Goal: Task Accomplishment & Management: Use online tool/utility

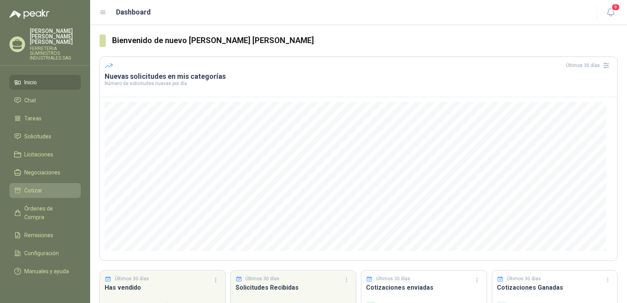
click at [46, 186] on li "Cotizar" at bounding box center [45, 190] width 62 height 9
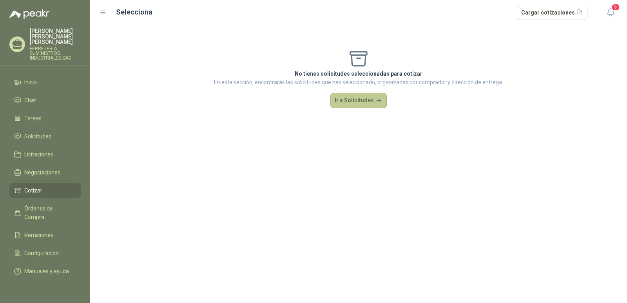
click at [349, 99] on button "Ir a Solicitudes" at bounding box center [358, 101] width 56 height 16
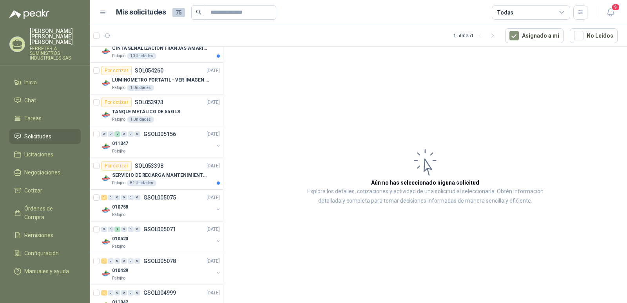
scroll to position [392, 0]
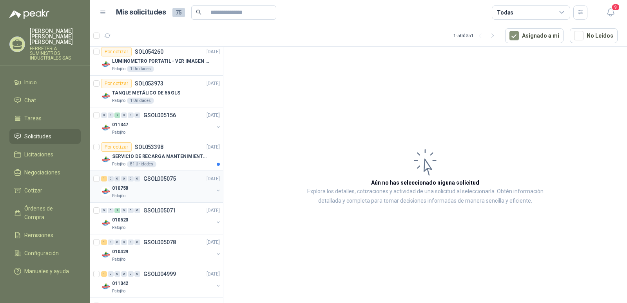
click at [150, 179] on p "GSOL005075" at bounding box center [159, 178] width 33 height 5
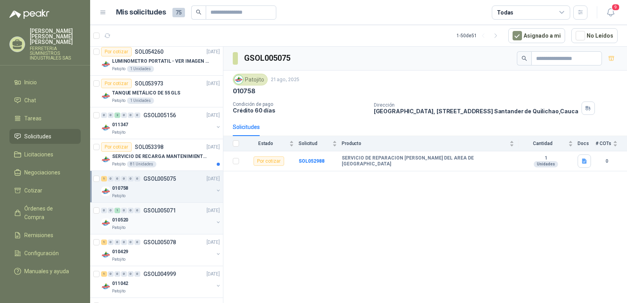
click at [148, 211] on p "GSOL005071" at bounding box center [159, 210] width 33 height 5
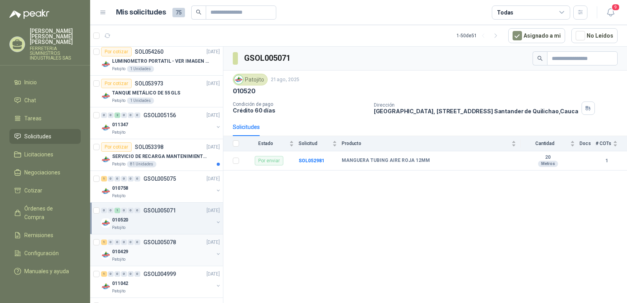
click at [156, 240] on p "GSOL005078" at bounding box center [159, 241] width 33 height 5
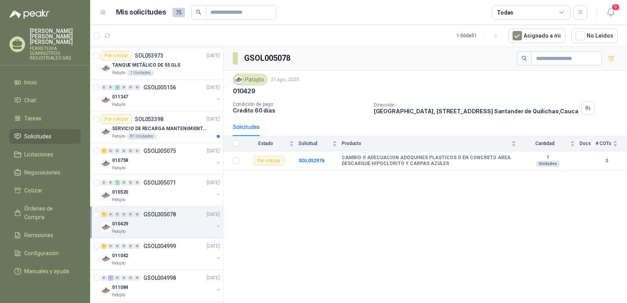
scroll to position [470, 0]
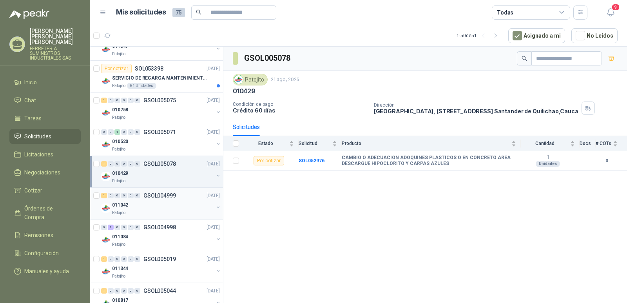
click at [153, 197] on p "GSOL004999" at bounding box center [159, 195] width 33 height 5
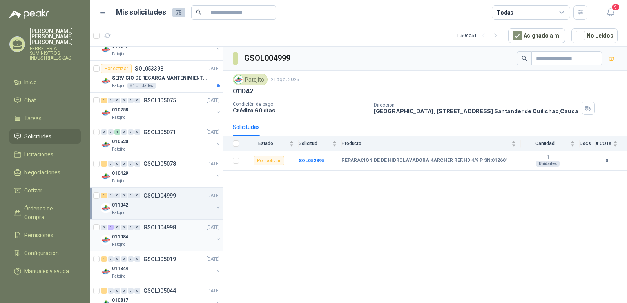
click at [150, 229] on p "GSOL004998" at bounding box center [159, 226] width 33 height 5
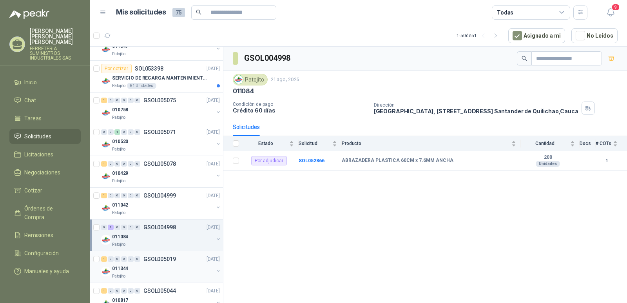
click at [153, 259] on p "GSOL005019" at bounding box center [159, 258] width 33 height 5
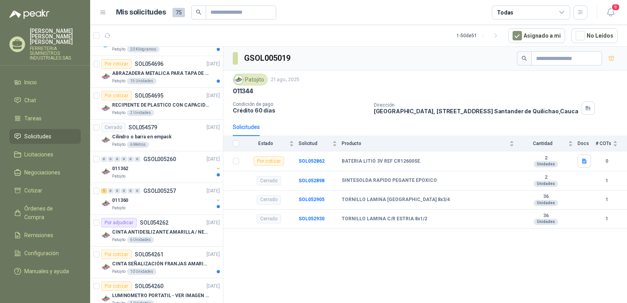
scroll to position [157, 0]
click at [148, 191] on p "GSOL005257" at bounding box center [159, 191] width 33 height 5
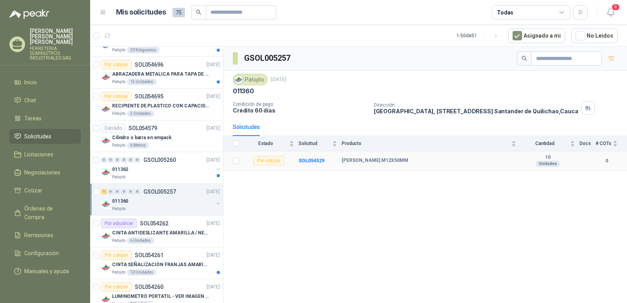
drag, startPoint x: 397, startPoint y: 156, endPoint x: 336, endPoint y: 156, distance: 61.5
click at [336, 156] on tr "Por cotizar SOL054529 [PERSON_NAME] M12X50MM 10 Unidades 0" at bounding box center [424, 160] width 403 height 19
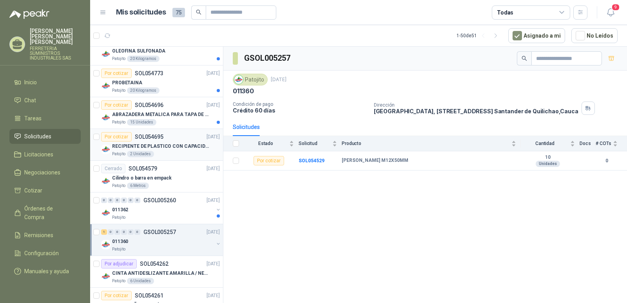
scroll to position [39, 0]
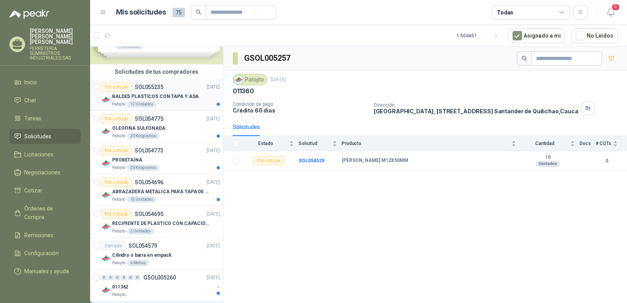
click at [143, 86] on p "SOL055235" at bounding box center [149, 86] width 29 height 5
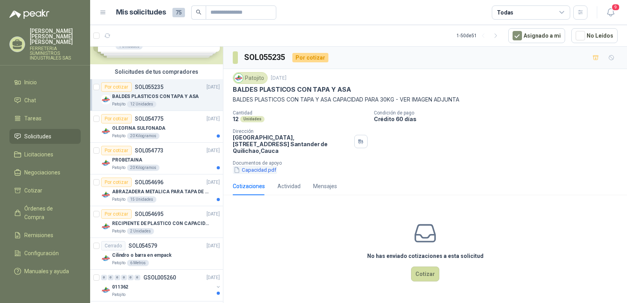
click at [255, 166] on button "Capacidad.pdf" at bounding box center [255, 170] width 44 height 8
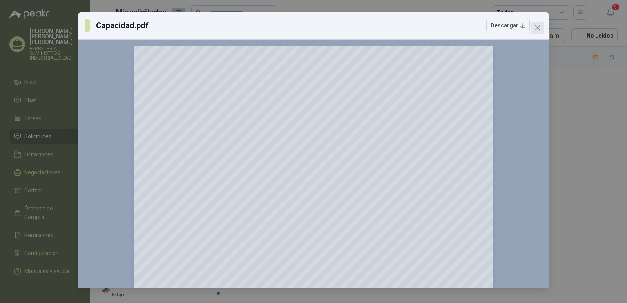
click at [538, 29] on icon "close" at bounding box center [537, 27] width 5 height 5
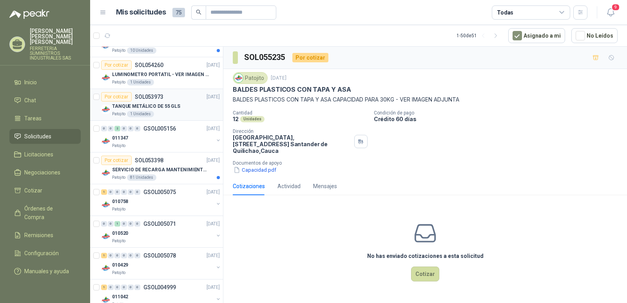
scroll to position [392, 0]
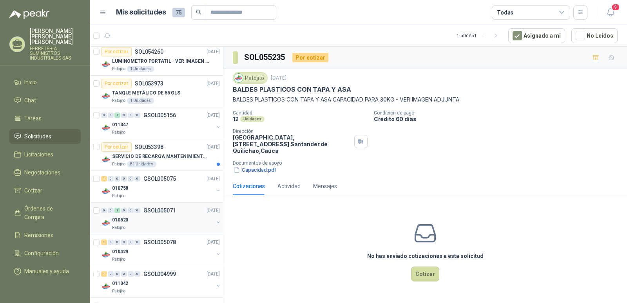
click at [150, 211] on p "GSOL005071" at bounding box center [159, 210] width 33 height 5
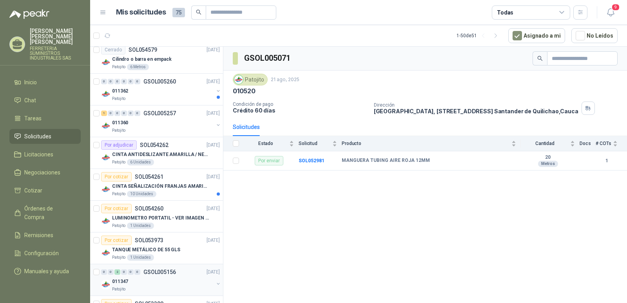
scroll to position [196, 0]
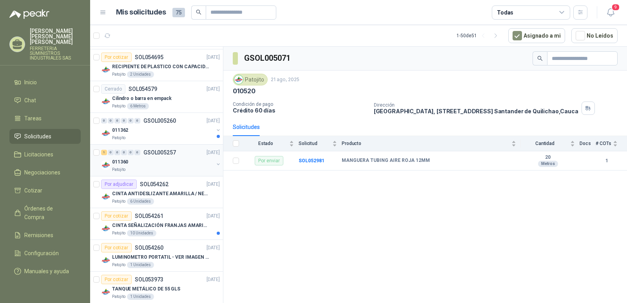
click at [164, 150] on p "GSOL005257" at bounding box center [159, 152] width 33 height 5
click at [313, 161] on b "SOL054529" at bounding box center [311, 160] width 26 height 5
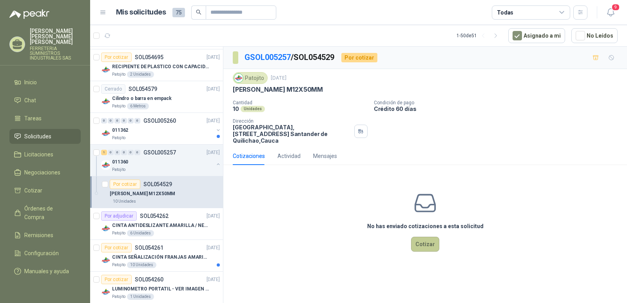
click at [422, 237] on button "Cotizar" at bounding box center [425, 244] width 28 height 15
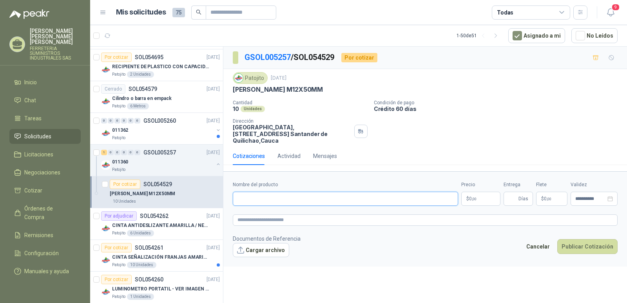
click at [246, 191] on input "Nombre del producto" at bounding box center [345, 198] width 225 height 14
paste input "**********"
type input "**********"
click at [557, 239] on button "Publicar Cotización" at bounding box center [587, 246] width 60 height 15
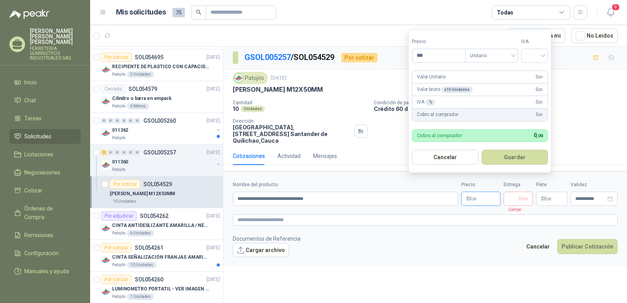
drag, startPoint x: 473, startPoint y: 188, endPoint x: 470, endPoint y: 192, distance: 4.2
click at [471, 191] on p "$ 0 ,00" at bounding box center [480, 198] width 39 height 14
click at [513, 58] on span "Unitario" at bounding box center [491, 56] width 43 height 12
type input "*****"
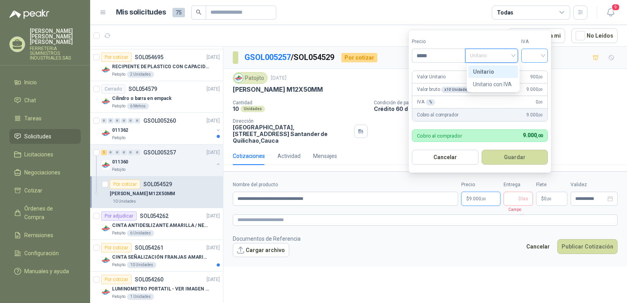
click at [529, 54] on input "search" at bounding box center [534, 55] width 17 height 12
click at [527, 70] on div "19%" at bounding box center [536, 71] width 24 height 13
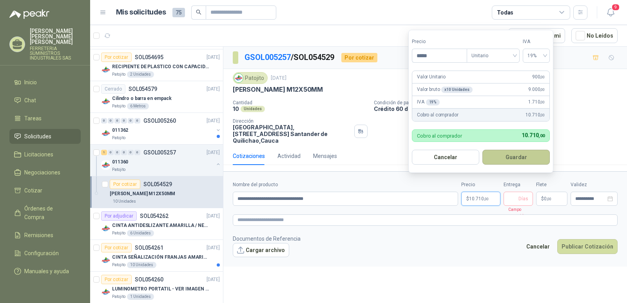
click at [508, 159] on button "Guardar" at bounding box center [515, 157] width 67 height 15
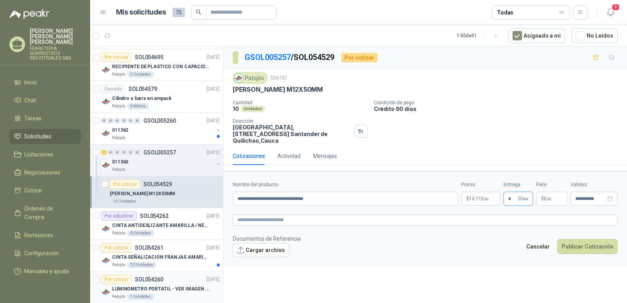
type input "*"
click at [557, 239] on button "Publicar Cotización" at bounding box center [587, 246] width 60 height 15
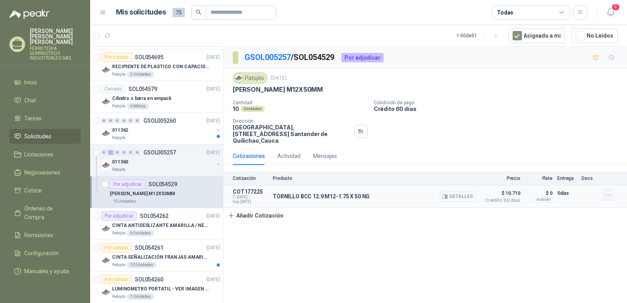
click at [608, 191] on icon "button" at bounding box center [608, 194] width 7 height 7
click at [618, 157] on icon "button" at bounding box center [617, 157] width 6 height 6
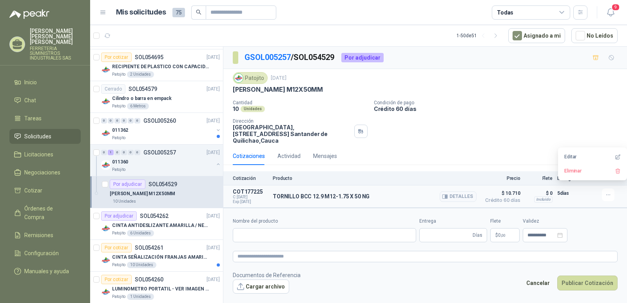
type input "**********"
type input "*"
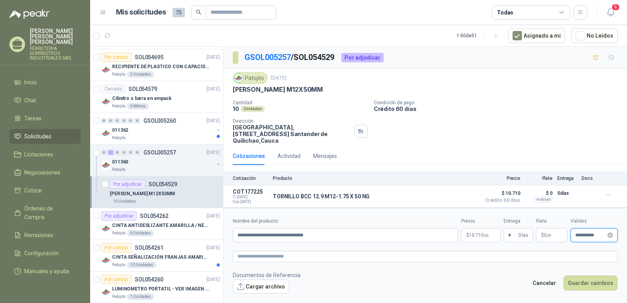
click at [585, 233] on input "**********" at bounding box center [590, 235] width 31 height 5
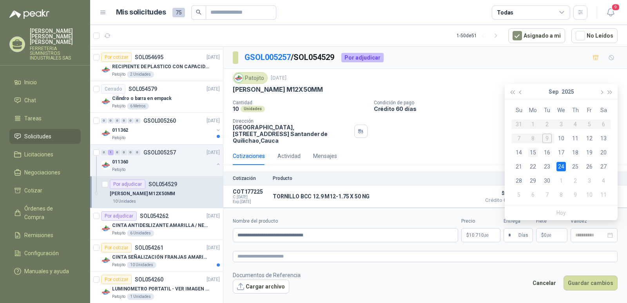
click at [532, 153] on div "15" at bounding box center [532, 152] width 9 height 9
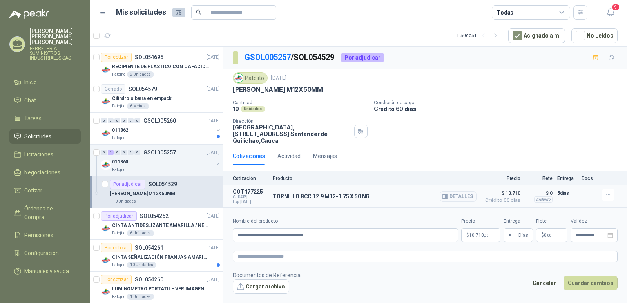
type input "**********"
click at [591, 279] on button "Guardar cambios" at bounding box center [590, 282] width 54 height 15
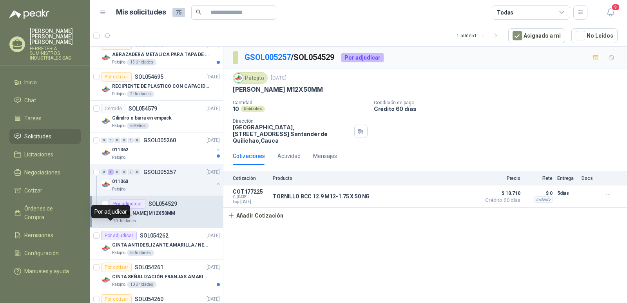
scroll to position [157, 0]
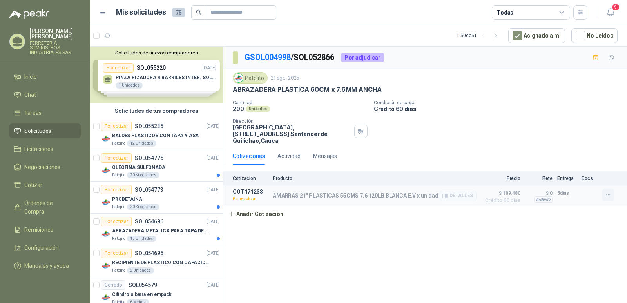
click at [608, 191] on icon "button" at bounding box center [608, 194] width 7 height 7
click at [573, 172] on button "Re-cotizar" at bounding box center [592, 170] width 63 height 13
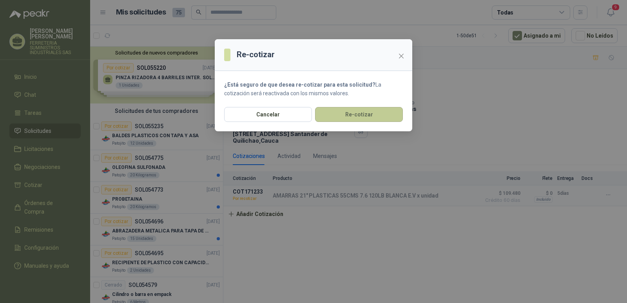
click at [344, 108] on button "Re-cotizar" at bounding box center [359, 114] width 88 height 15
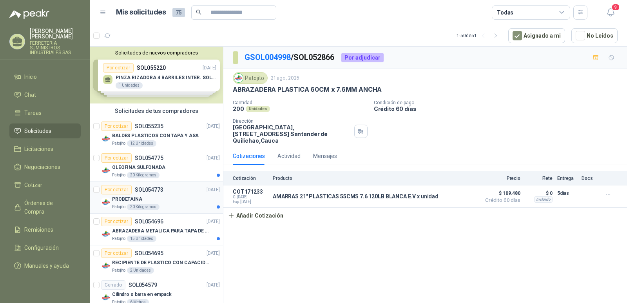
click at [123, 198] on p "PROBETAINA" at bounding box center [127, 198] width 30 height 7
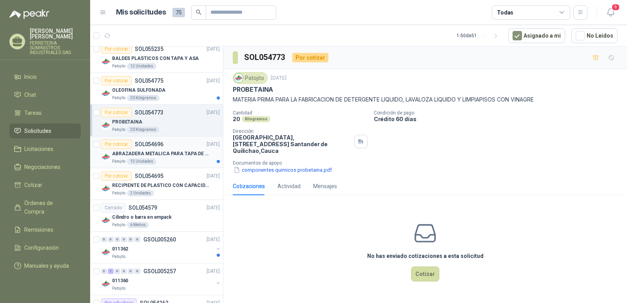
scroll to position [78, 0]
click at [166, 186] on p "RECIPIENTE DE PLASTICO CON CAPACIDAD DE 1.8 LT PARA LA EXTRACCIÓN MANUAL DE LIQ…" at bounding box center [161, 184] width 98 height 7
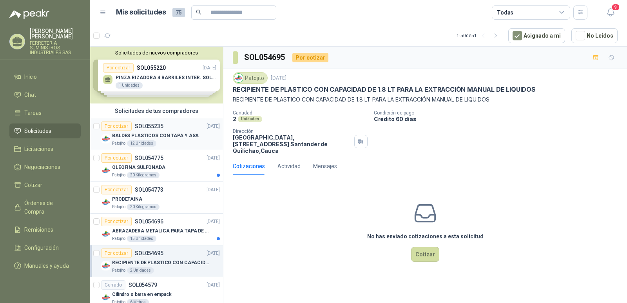
click at [157, 132] on p "BALDES PLASTICOS CON TAPA Y ASA" at bounding box center [155, 135] width 87 height 7
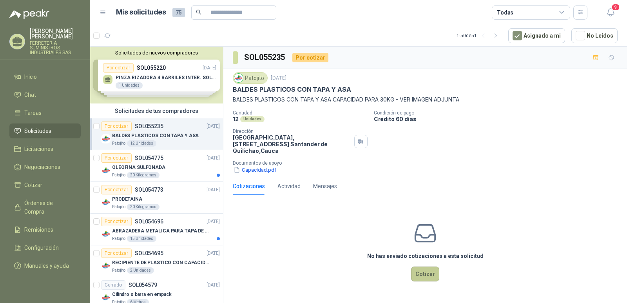
click at [421, 267] on button "Cotizar" at bounding box center [425, 273] width 28 height 15
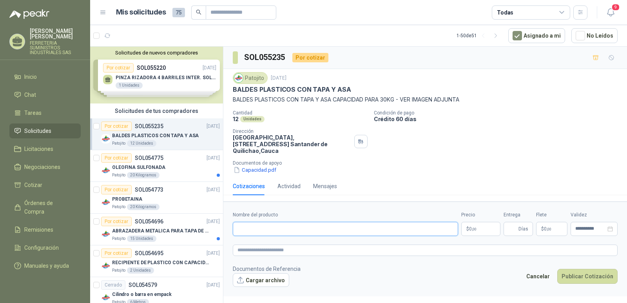
click at [246, 225] on input "Nombre del producto" at bounding box center [345, 229] width 225 height 14
type input "**********"
click at [471, 227] on span ",00" at bounding box center [473, 229] width 5 height 4
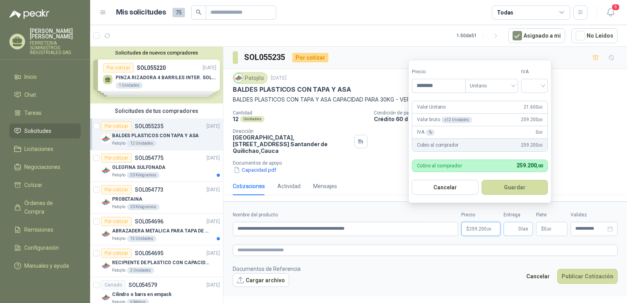
type input "********"
click at [482, 230] on main "Mis solicitudes 75 Todas 9 1 - 50 de 51 Asignado a mi No Leídos Solicitudes de …" at bounding box center [358, 151] width 536 height 303
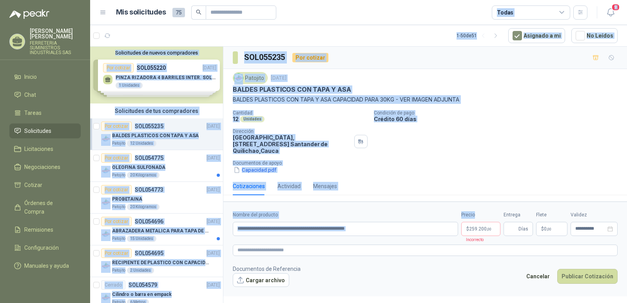
click at [423, 211] on label "Nombre del producto" at bounding box center [345, 214] width 225 height 7
click at [423, 222] on input "**********" at bounding box center [345, 229] width 225 height 14
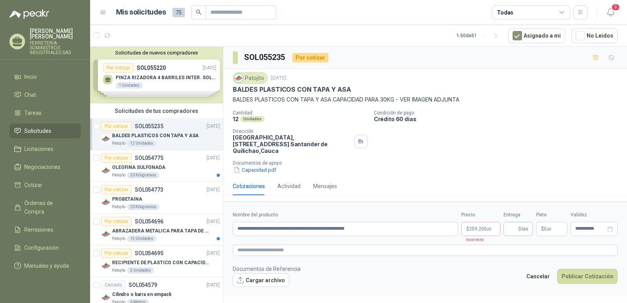
click at [517, 222] on span "Días" at bounding box center [517, 229] width 29 height 14
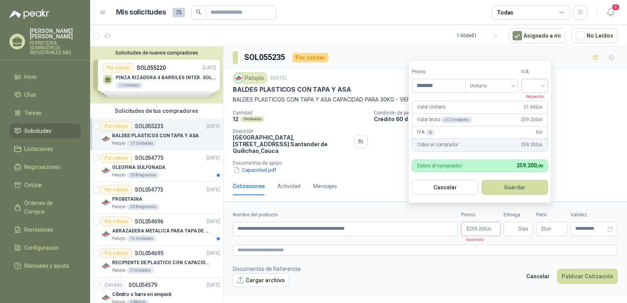
click at [478, 226] on span "259.200 ,00" at bounding box center [480, 228] width 22 height 5
click at [543, 85] on input "search" at bounding box center [534, 85] width 17 height 12
click at [533, 102] on div "19%" at bounding box center [536, 102] width 14 height 9
click at [513, 188] on button "Guardar" at bounding box center [515, 187] width 67 height 15
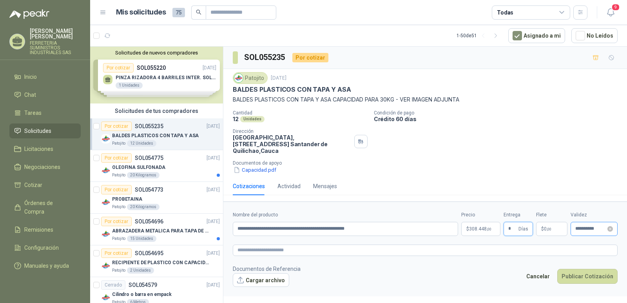
click at [576, 226] on div "**********" at bounding box center [593, 229] width 47 height 14
type input "*"
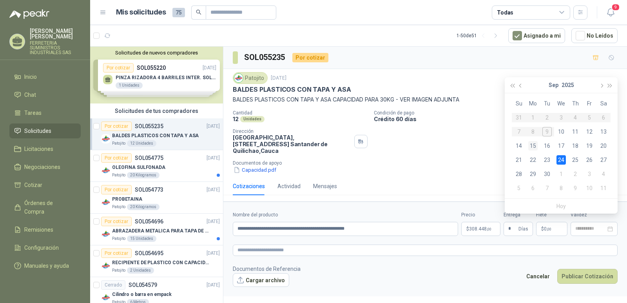
click at [536, 144] on div "15" at bounding box center [532, 145] width 9 height 9
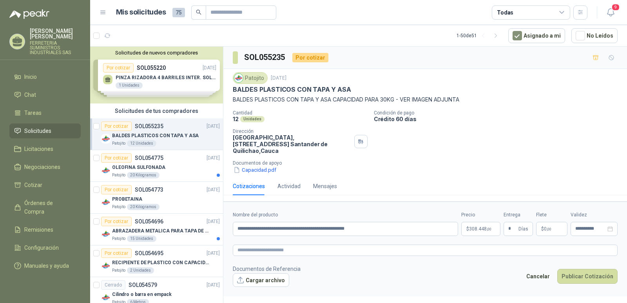
type input "**********"
click at [263, 275] on button "Cargar archivo" at bounding box center [261, 280] width 56 height 14
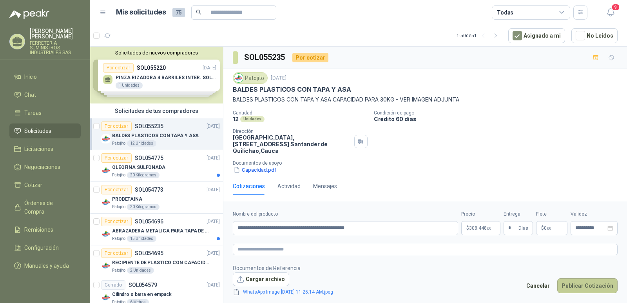
click at [587, 278] on button "Publicar Cotización" at bounding box center [587, 285] width 60 height 15
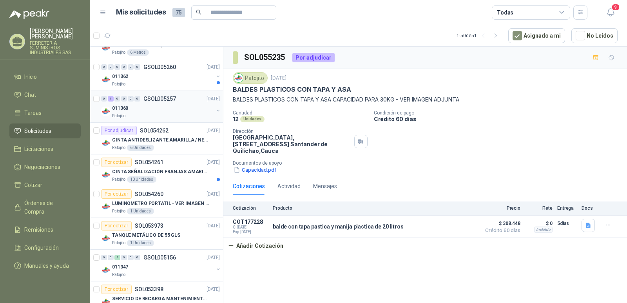
scroll to position [157, 0]
